Goal: Task Accomplishment & Management: Manage account settings

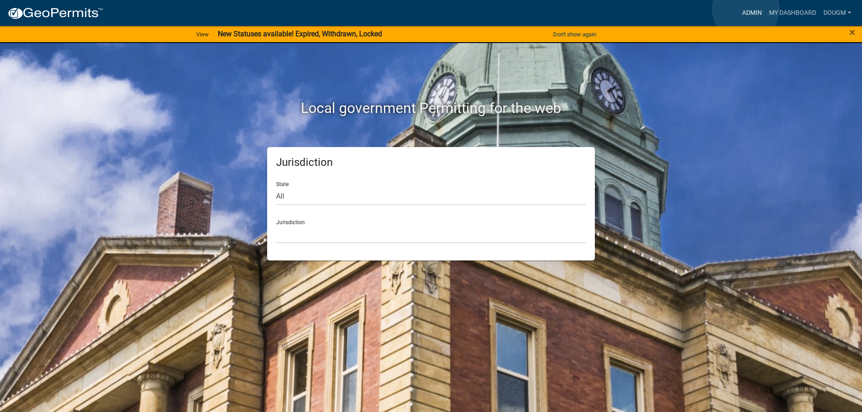
click at [745, 9] on link "Admin" at bounding box center [751, 12] width 27 height 17
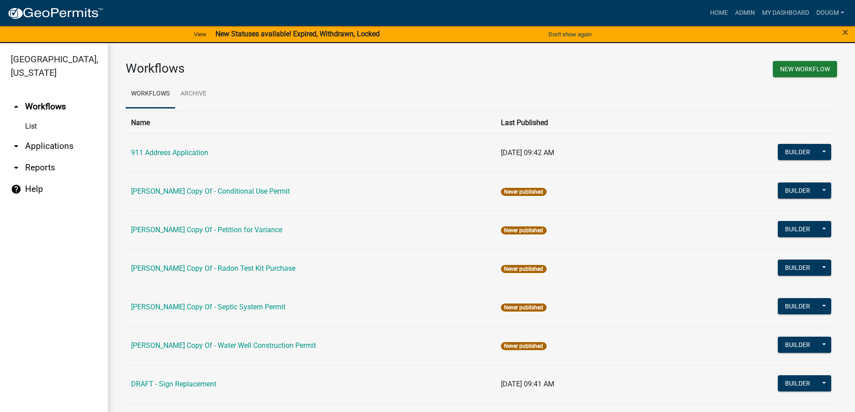
click at [51, 136] on link "arrow_drop_down Applications" at bounding box center [54, 147] width 108 height 22
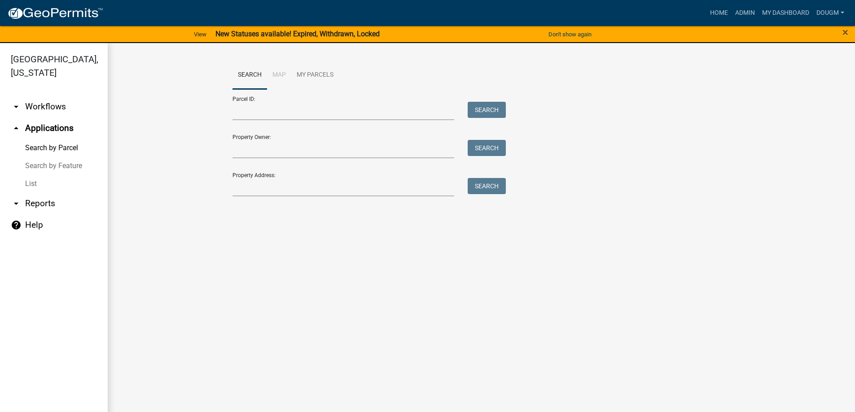
click at [30, 175] on link "List" at bounding box center [54, 184] width 108 height 18
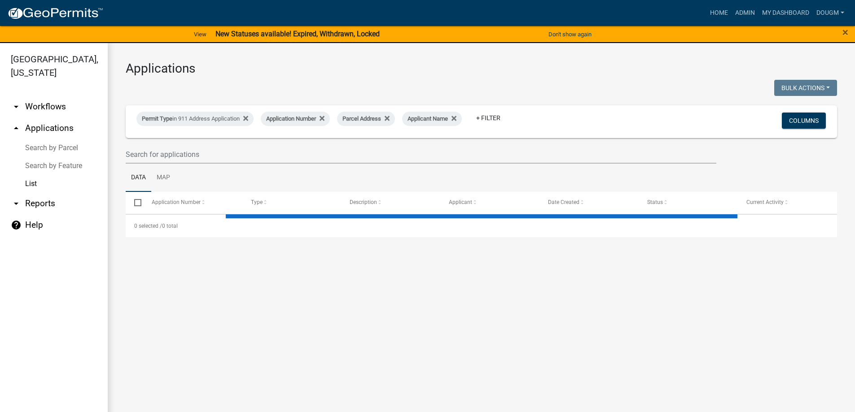
select select "3: 100"
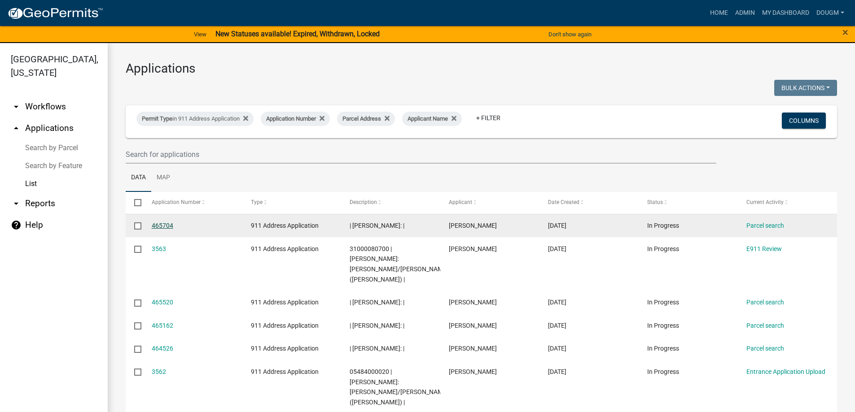
click at [159, 225] on link "465704" at bounding box center [163, 225] width 22 height 7
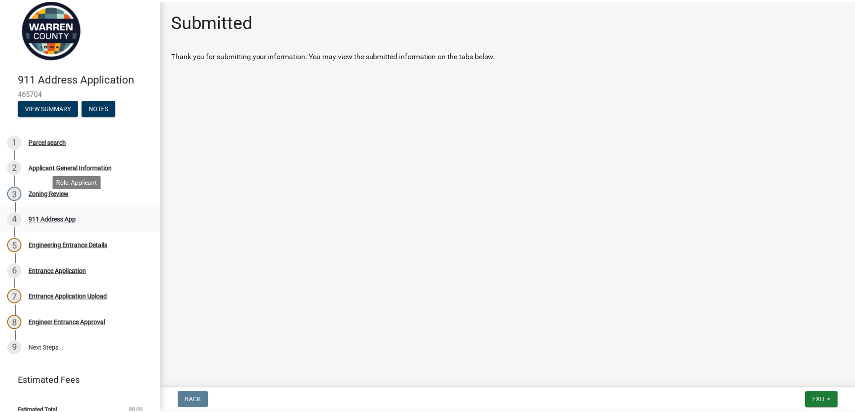
scroll to position [26, 0]
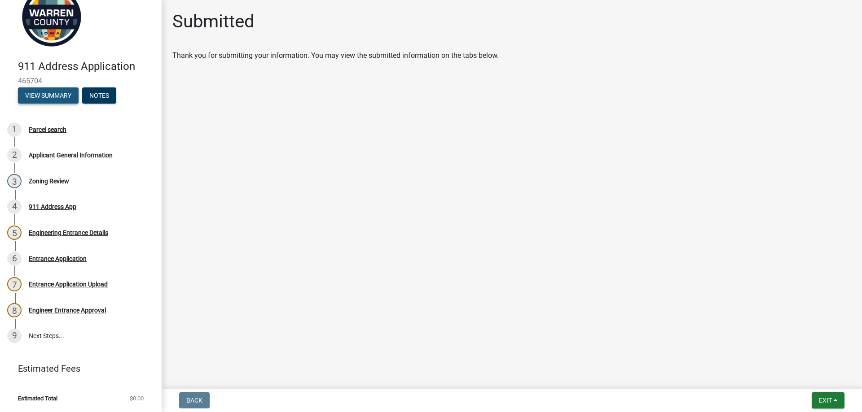
click at [42, 94] on button "View Summary" at bounding box center [48, 96] width 61 height 16
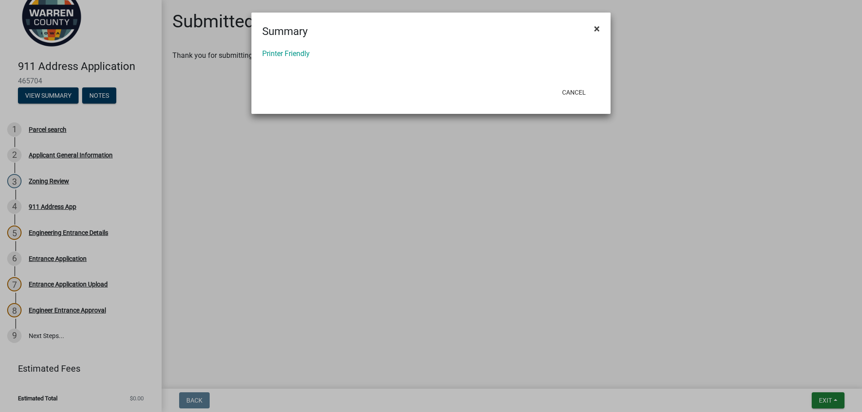
click at [595, 27] on span "×" at bounding box center [597, 28] width 6 height 13
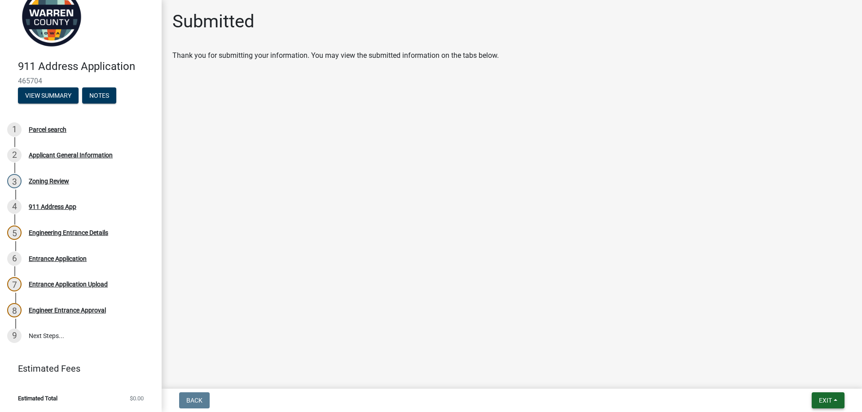
click at [819, 394] on button "Exit" at bounding box center [827, 401] width 33 height 16
click at [800, 380] on button "Save & Exit" at bounding box center [808, 378] width 72 height 22
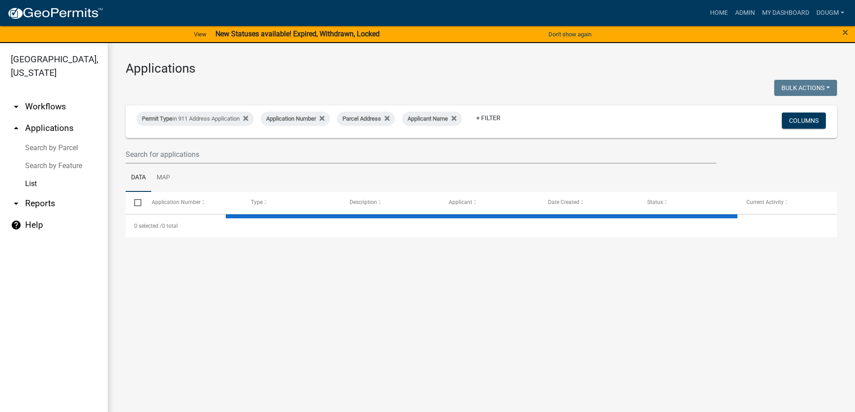
select select "3: 100"
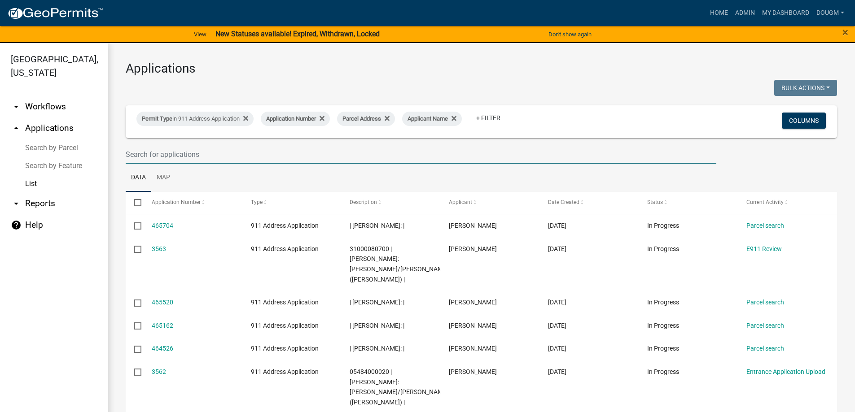
click at [183, 157] on input "text" at bounding box center [421, 154] width 591 height 18
paste input "09000080461"
type input "09000080461"
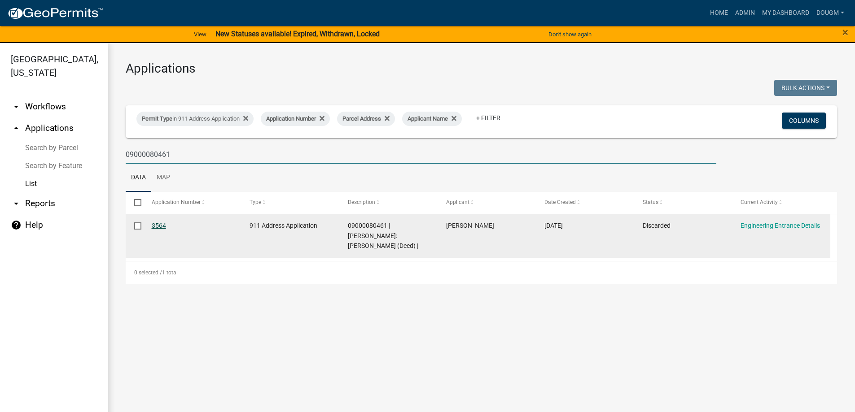
click at [161, 224] on link "3564" at bounding box center [159, 225] width 14 height 7
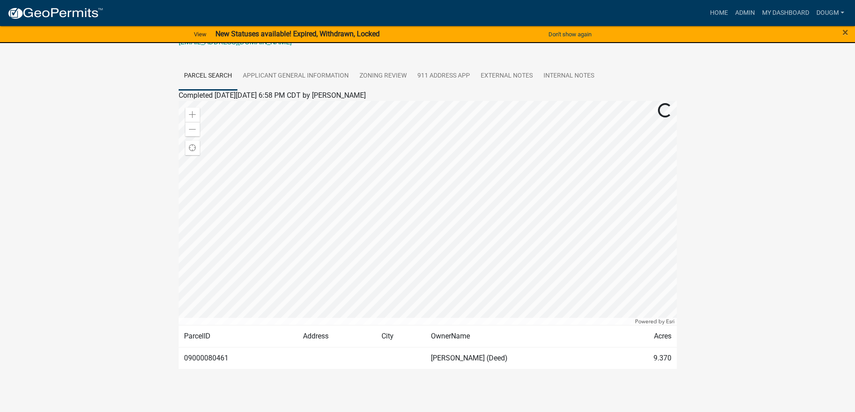
scroll to position [153, 0]
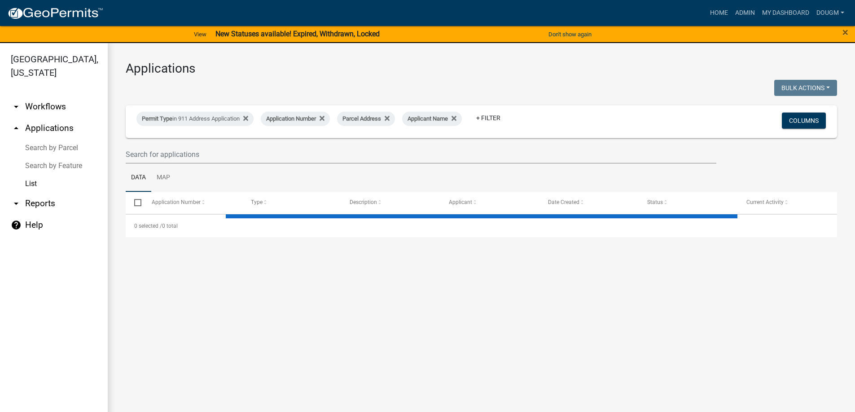
select select "3: 100"
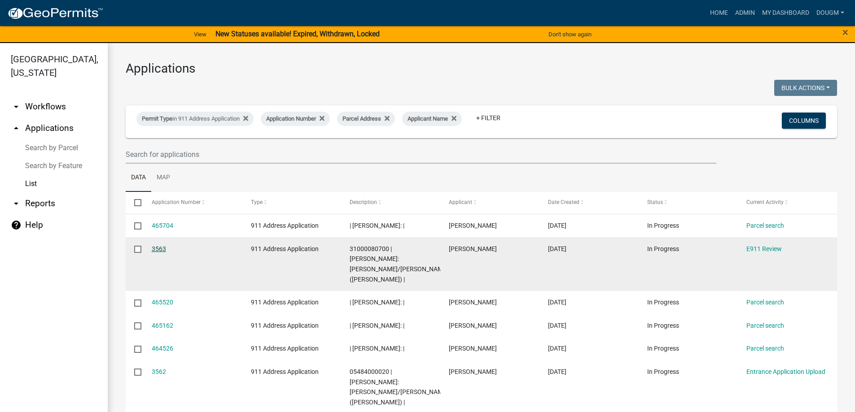
click at [158, 251] on link "3563" at bounding box center [159, 248] width 14 height 7
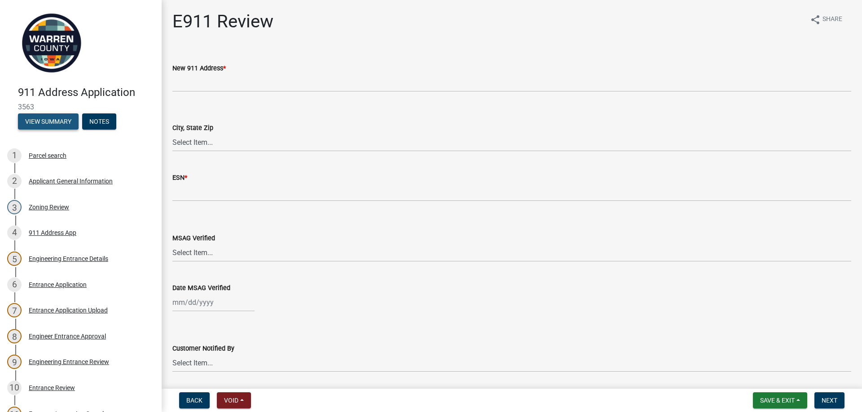
click at [58, 125] on button "View Summary" at bounding box center [48, 122] width 61 height 16
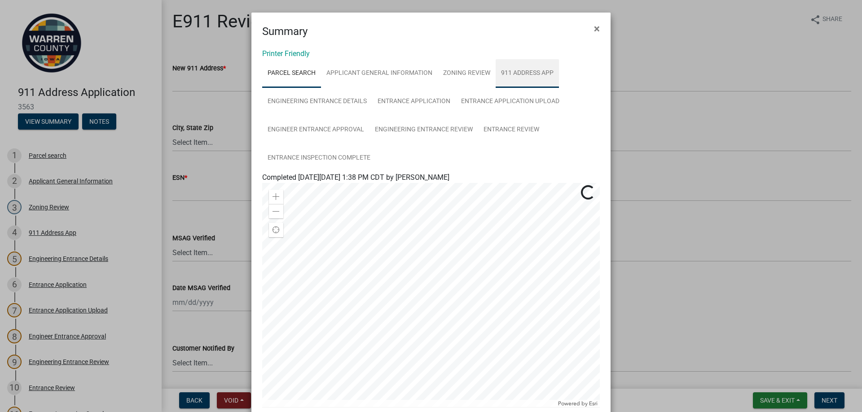
click at [539, 73] on link "911 Address App" at bounding box center [526, 73] width 63 height 29
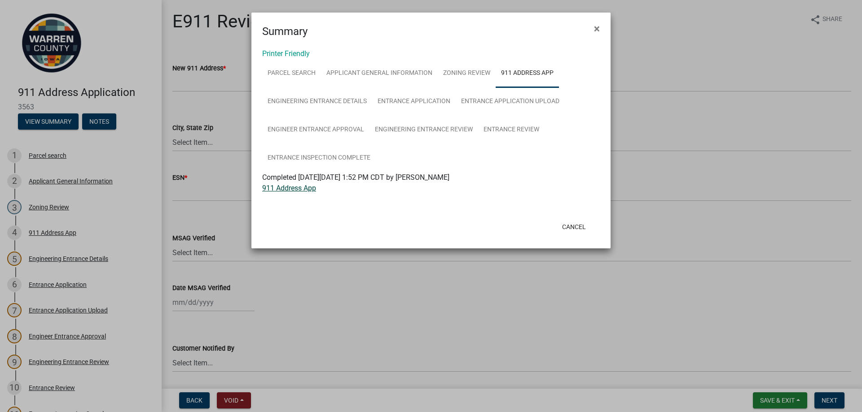
click at [307, 192] on link "911 Address App" at bounding box center [289, 188] width 54 height 9
click at [580, 229] on button "Cancel" at bounding box center [574, 227] width 38 height 16
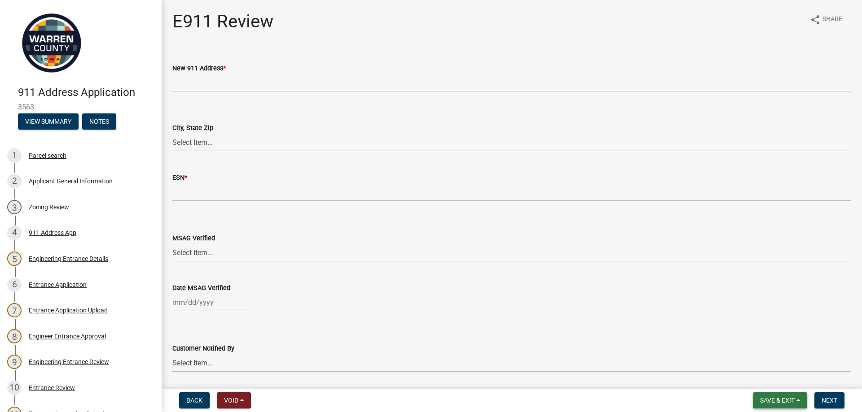
click at [781, 402] on span "Save & Exit" at bounding box center [777, 400] width 35 height 7
click at [765, 381] on button "Save & Exit" at bounding box center [771, 378] width 72 height 22
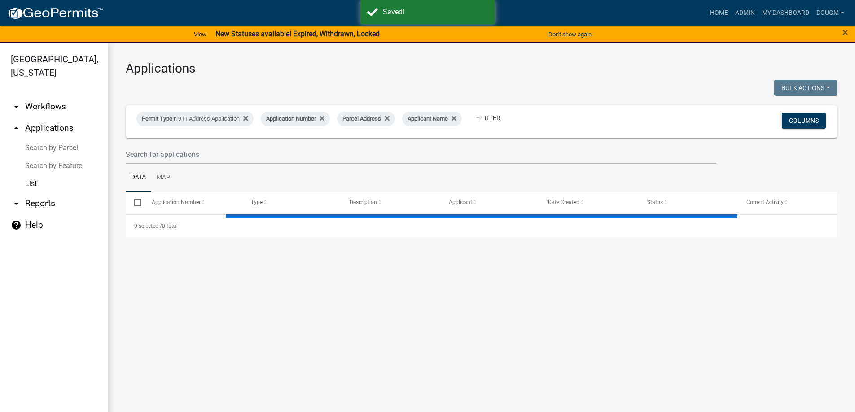
select select "3: 100"
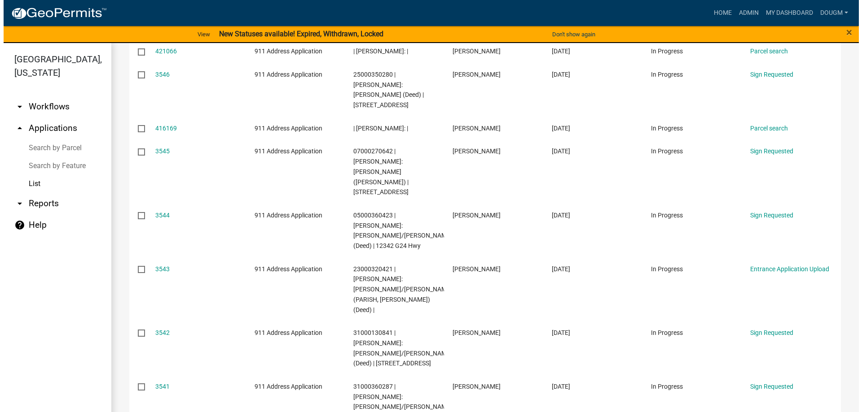
scroll to position [1257, 0]
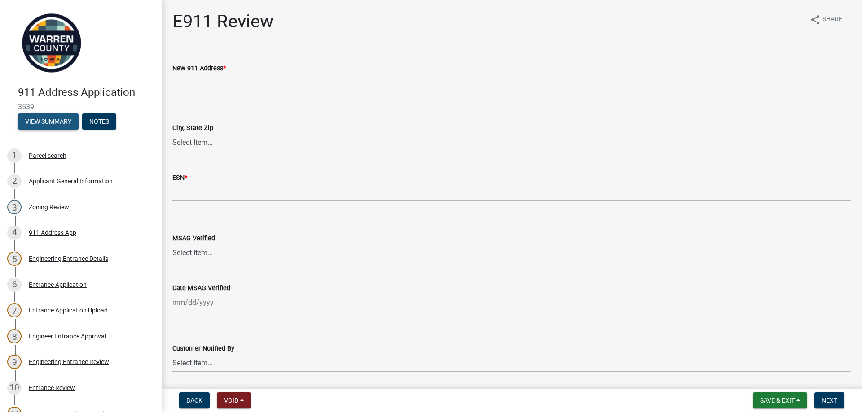
click at [36, 117] on button "View Summary" at bounding box center [48, 122] width 61 height 16
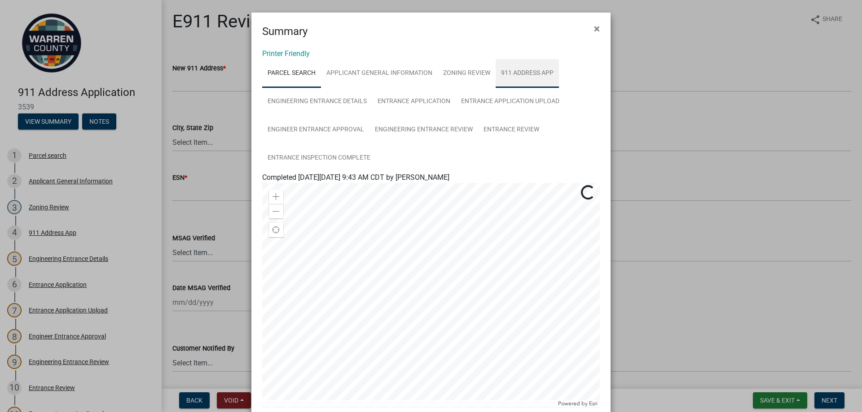
click at [525, 69] on link "911 Address App" at bounding box center [526, 73] width 63 height 29
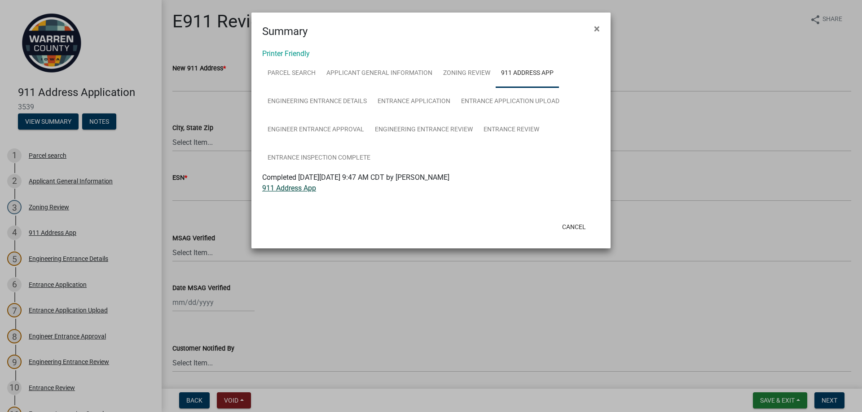
click at [294, 190] on link "911 Address App" at bounding box center [289, 188] width 54 height 9
click at [571, 230] on button "Cancel" at bounding box center [574, 227] width 38 height 16
